Goal: Transaction & Acquisition: Purchase product/service

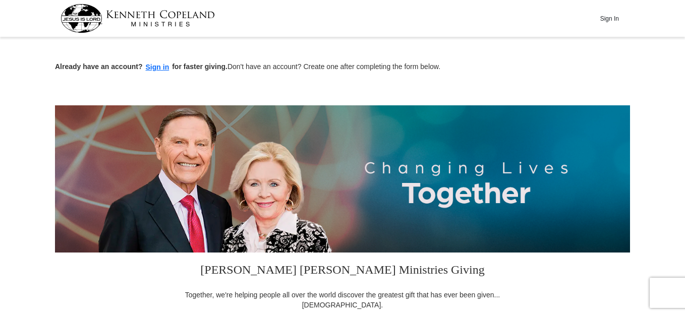
click at [623, 61] on div "Already have an account? Sign in for faster giving. Don't have an account? Crea…" at bounding box center [342, 56] width 575 height 33
click at [500, 18] on div "Sign In" at bounding box center [343, 18] width 565 height 37
